Goal: Information Seeking & Learning: Find specific page/section

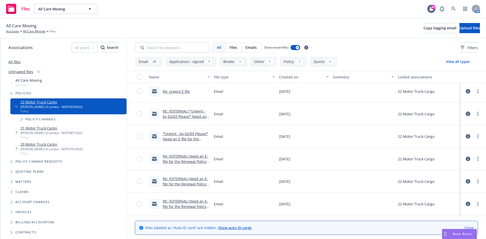
scroll to position [279, 0]
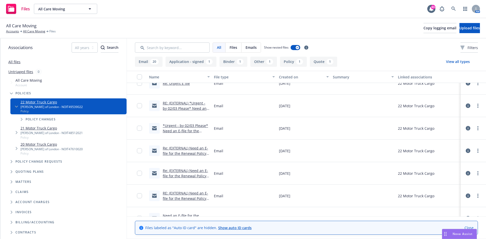
click at [188, 147] on link "Re: (EXTERNAL) Need an E-file for the Renewal Policy - All Care Moving (Pol #NO…" at bounding box center [186, 156] width 46 height 21
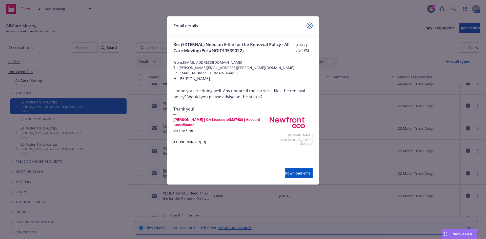
click at [308, 25] on icon "close" at bounding box center [309, 25] width 3 height 3
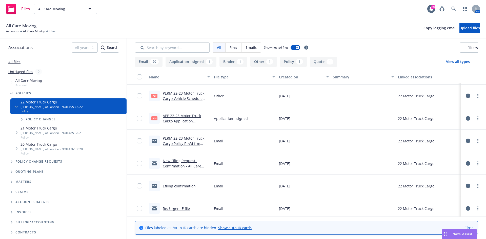
scroll to position [0, 0]
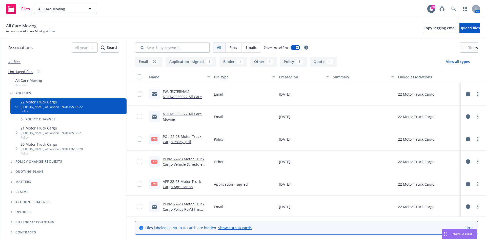
click at [176, 91] on link "FW: (EXTERNAL) NOIT49539022 All Care Moving" at bounding box center [182, 96] width 39 height 15
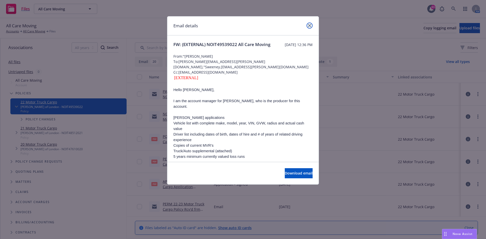
click at [309, 25] on icon "close" at bounding box center [309, 25] width 3 height 3
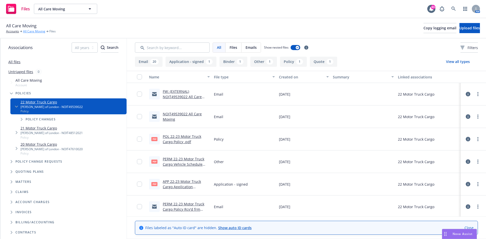
click at [30, 32] on link "All Care Moving" at bounding box center [34, 31] width 22 height 5
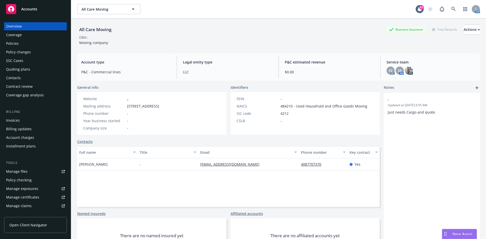
click at [24, 44] on div "Policies" at bounding box center [35, 43] width 59 height 8
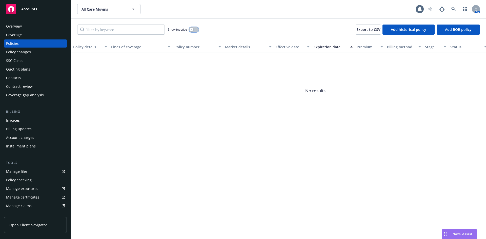
click at [190, 31] on button "button" at bounding box center [194, 29] width 10 height 5
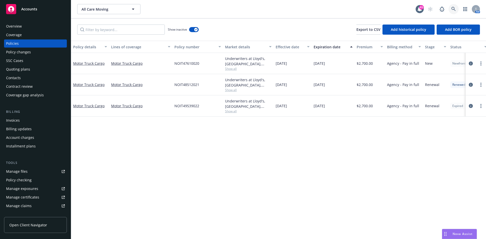
click at [454, 7] on icon at bounding box center [453, 9] width 5 height 5
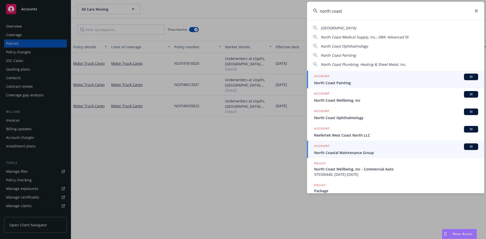
type input "north coast"
click at [327, 146] on h5 "ACCOUNT" at bounding box center [321, 147] width 15 height 6
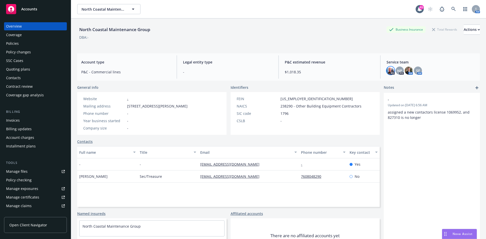
click at [388, 70] on img at bounding box center [391, 71] width 8 height 8
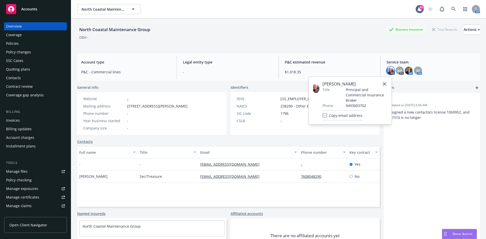
click at [386, 83] on icon "close" at bounding box center [384, 84] width 3 height 3
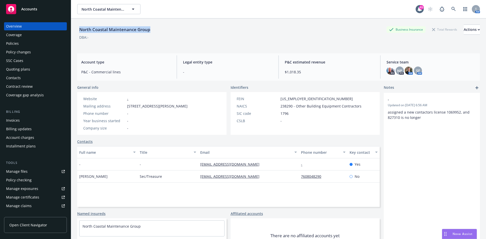
drag, startPoint x: 167, startPoint y: 32, endPoint x: 81, endPoint y: 31, distance: 86.9
click at [81, 31] on div "North Coastal Maintenance Group Business Insurance Total Rewards Actions" at bounding box center [278, 30] width 403 height 10
copy div "North Coastal Maintenance Group"
click at [33, 43] on div "Policies" at bounding box center [35, 43] width 59 height 8
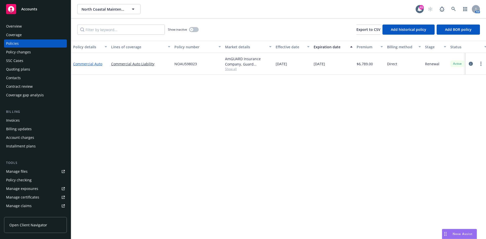
click at [83, 65] on link "Commercial Auto" at bounding box center [87, 64] width 29 height 5
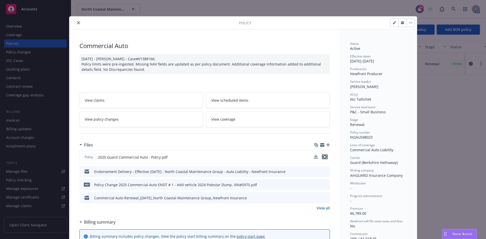
click at [323, 157] on icon "preview file" at bounding box center [325, 157] width 5 height 4
